Goal: Communication & Community: Share content

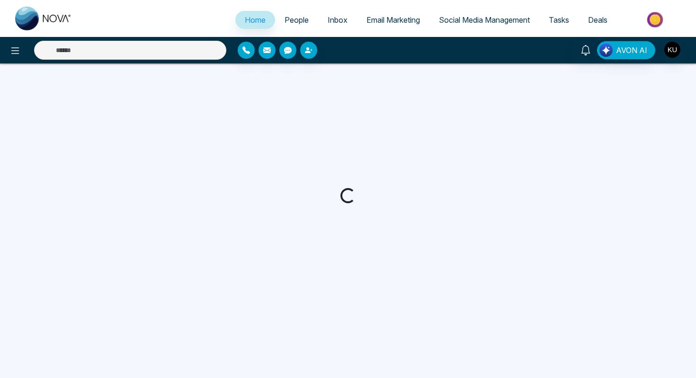
select select "*"
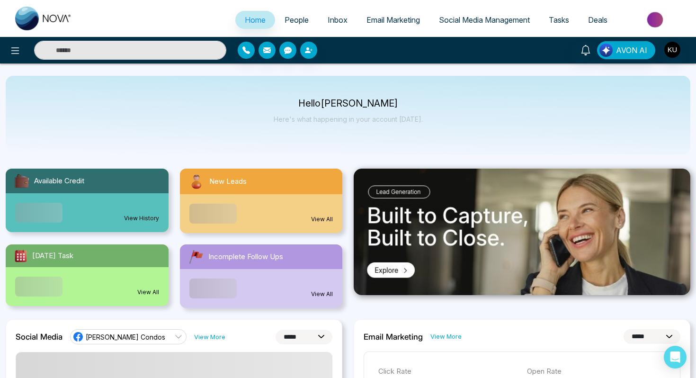
click at [294, 17] on span "People" at bounding box center [297, 19] width 24 height 9
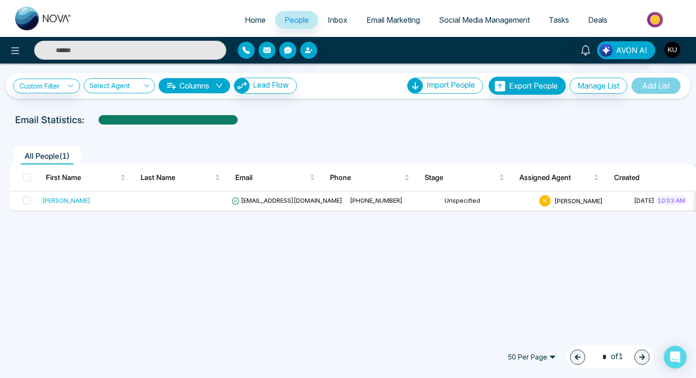
click at [331, 20] on span "Inbox" at bounding box center [338, 19] width 20 height 9
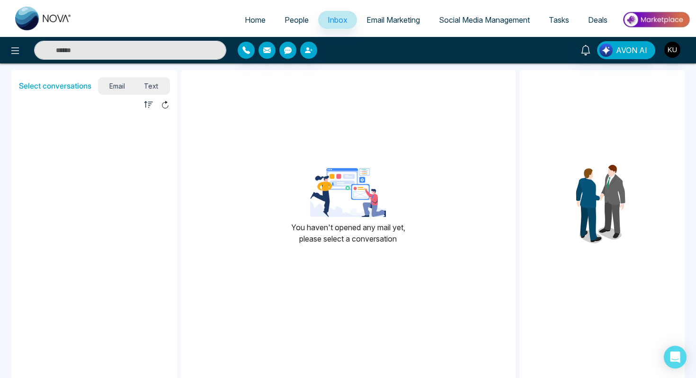
click at [252, 22] on span "Home" at bounding box center [255, 19] width 21 height 9
select select "*"
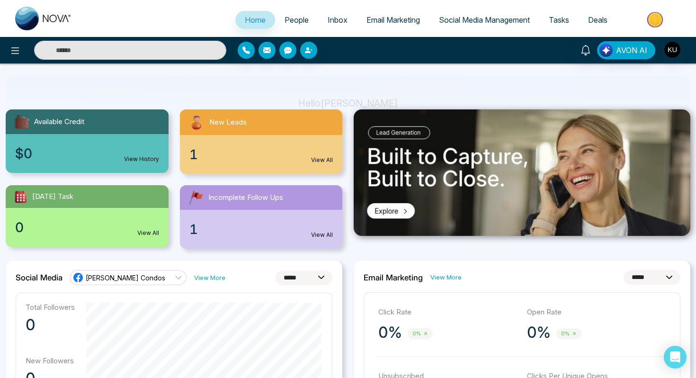
scroll to position [84, 0]
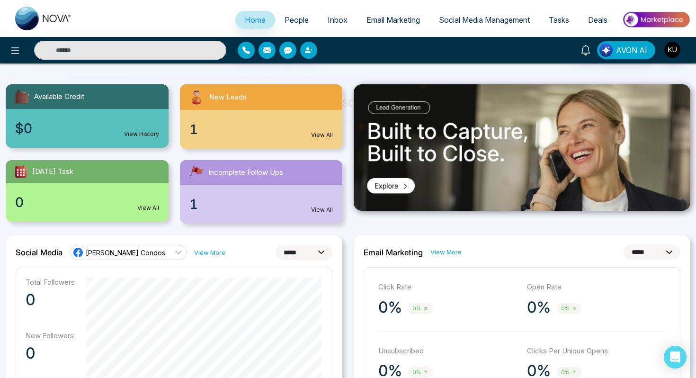
click at [321, 210] on link "View All" at bounding box center [322, 210] width 22 height 9
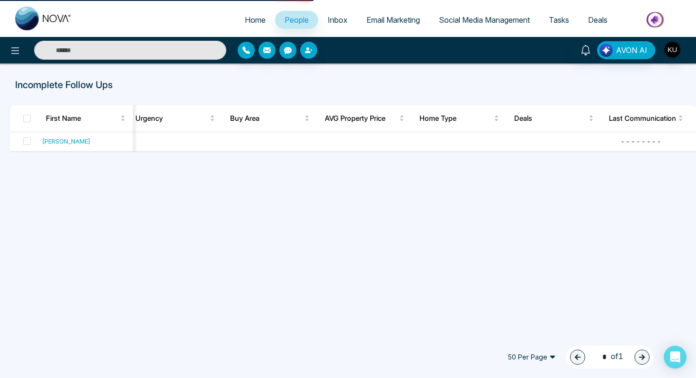
select select "*"
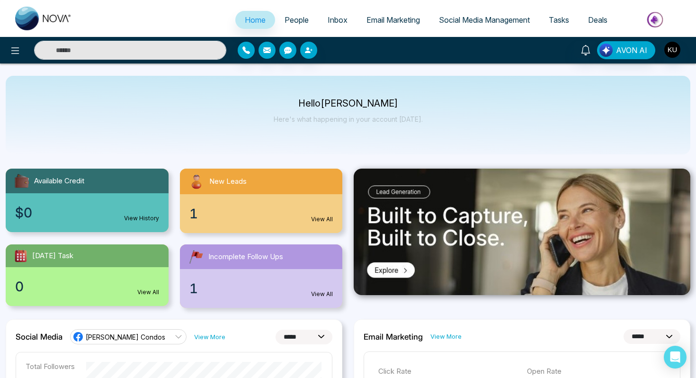
click at [314, 298] on link "View All" at bounding box center [322, 294] width 22 height 9
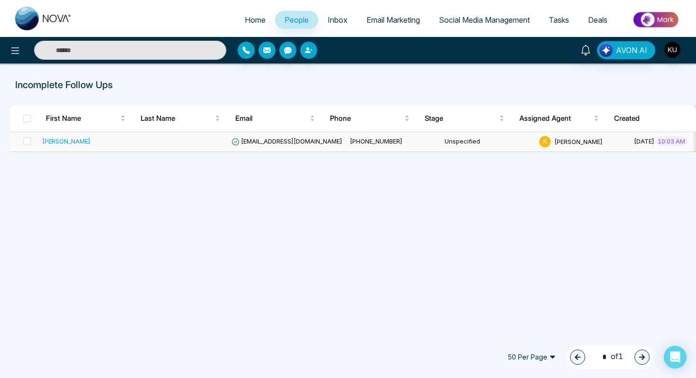
click at [83, 145] on div "[PERSON_NAME]" at bounding box center [66, 140] width 48 height 9
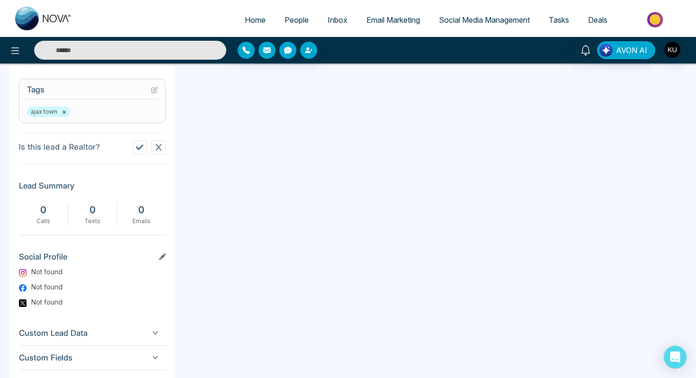
scroll to position [437, 0]
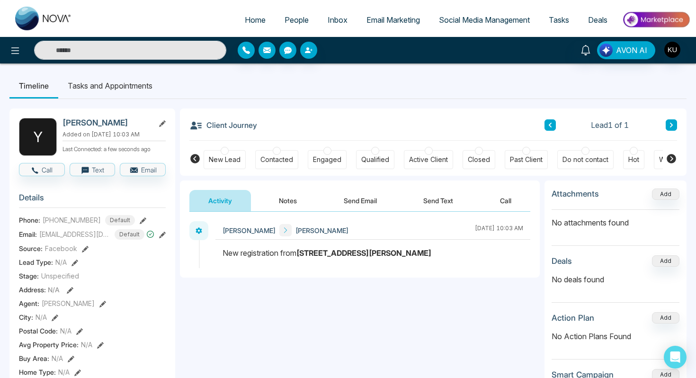
click at [46, 18] on img at bounding box center [43, 19] width 57 height 24
select select "*"
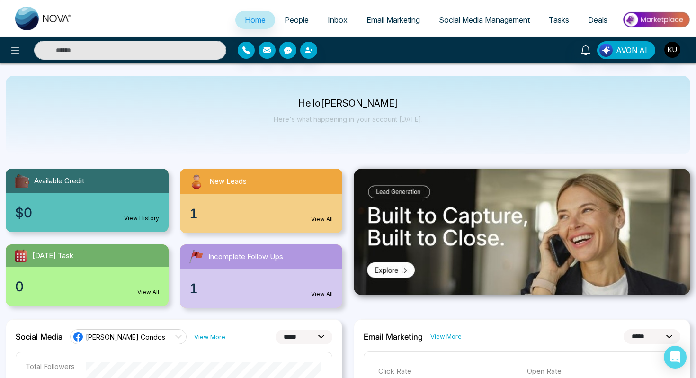
click at [290, 282] on div "1 View All" at bounding box center [261, 288] width 163 height 39
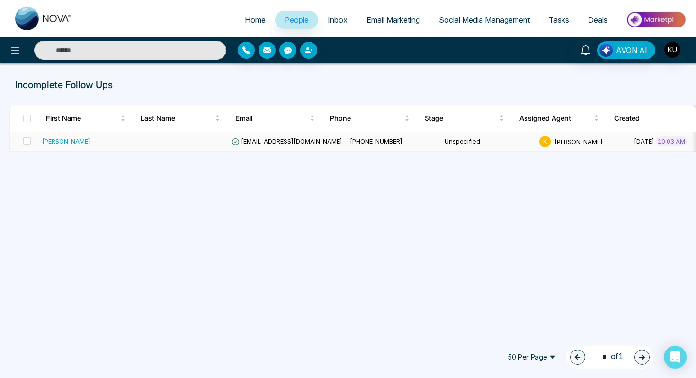
click at [77, 144] on div "[PERSON_NAME]" at bounding box center [66, 140] width 48 height 9
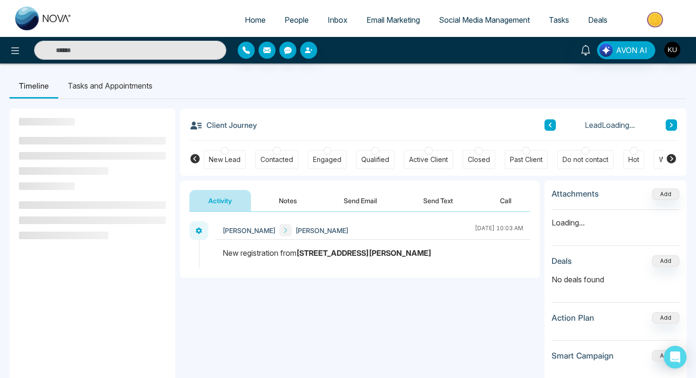
click at [450, 197] on button "Send Text" at bounding box center [438, 200] width 68 height 21
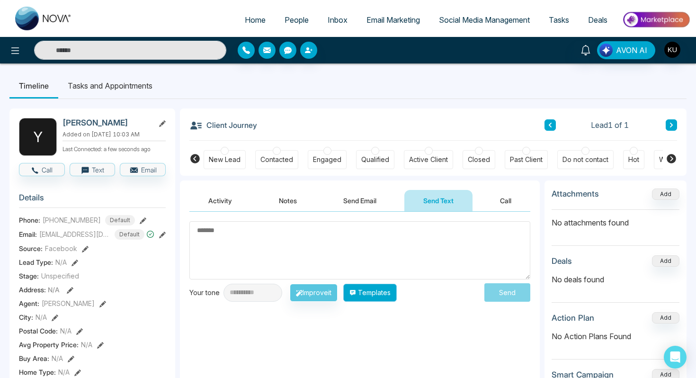
click at [377, 298] on button "Templates" at bounding box center [370, 293] width 54 height 18
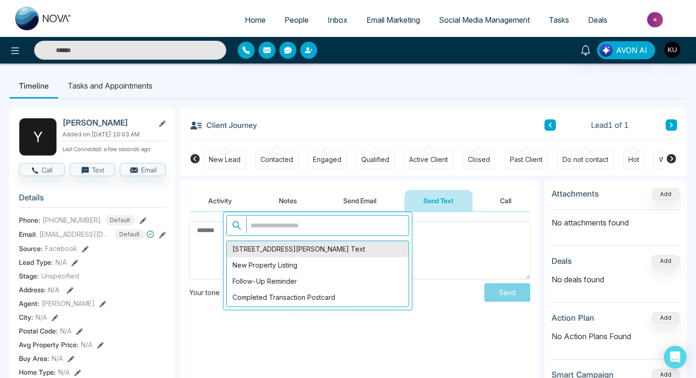
click at [368, 250] on div "16 Boone Lane Text" at bounding box center [318, 249] width 182 height 16
type textarea "**********"
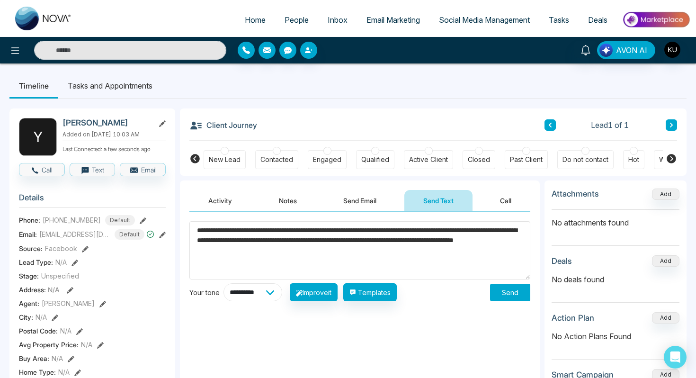
click at [269, 296] on select "**********" at bounding box center [253, 292] width 59 height 18
click at [268, 292] on select "**********" at bounding box center [253, 292] width 59 height 18
click at [509, 292] on button "Send" at bounding box center [510, 293] width 40 height 18
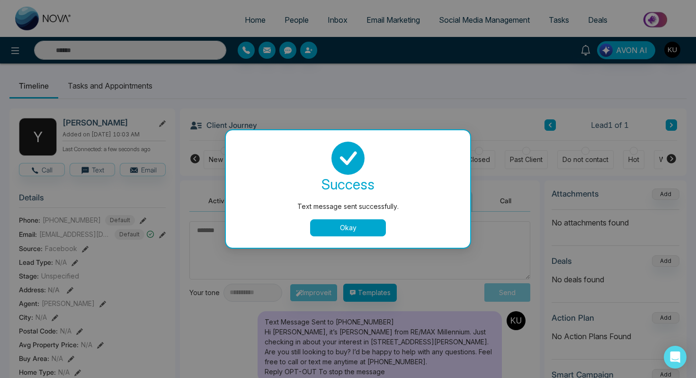
click at [368, 229] on button "Okay" at bounding box center [348, 227] width 76 height 17
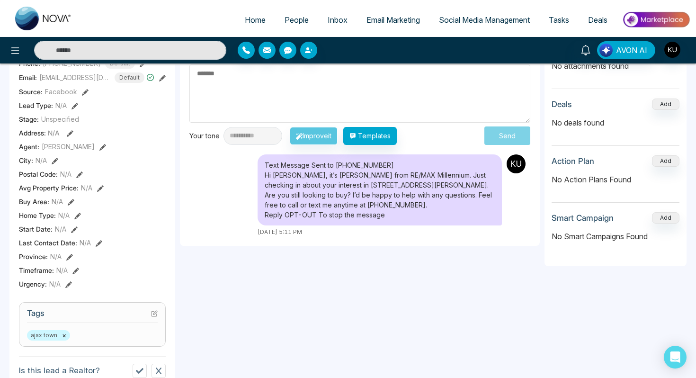
scroll to position [141, 0]
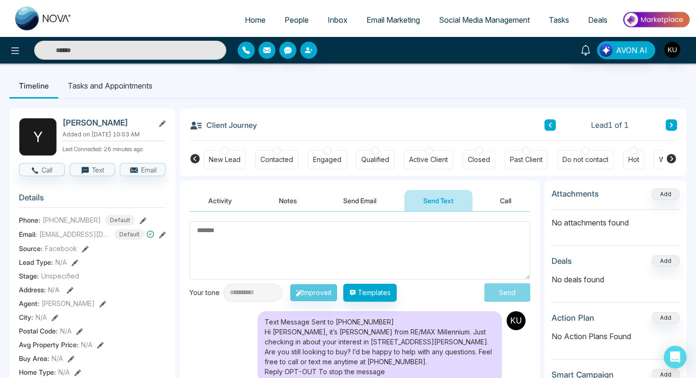
click at [321, 124] on div "Client Journey Lead 1 of 1" at bounding box center [433, 124] width 488 height 32
click at [285, 18] on span "People" at bounding box center [297, 19] width 24 height 9
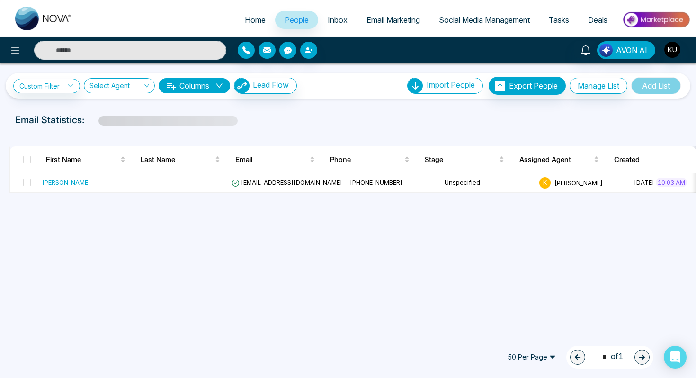
click at [245, 20] on span "Home" at bounding box center [255, 19] width 21 height 9
select select "*"
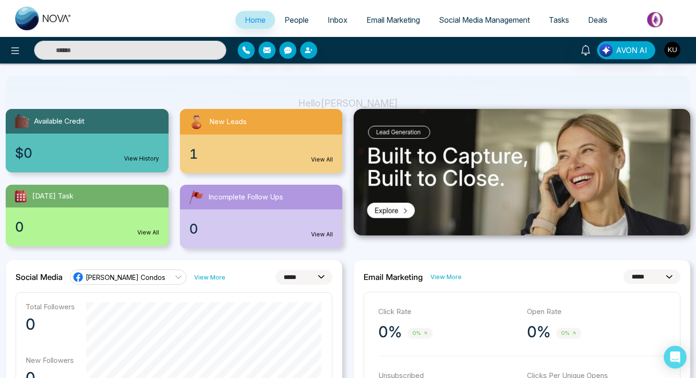
scroll to position [76, 0]
